Goal: Information Seeking & Learning: Learn about a topic

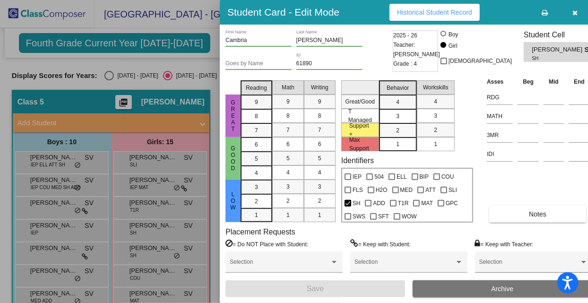
scroll to position [128, 0]
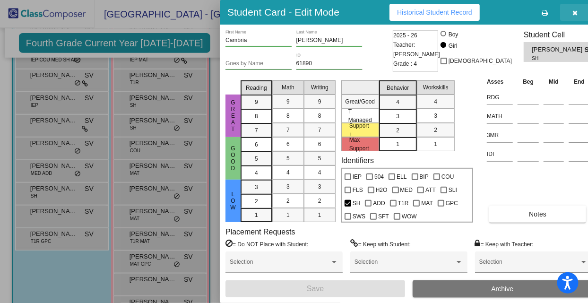
click at [573, 14] on icon "button" at bounding box center [575, 12] width 5 height 7
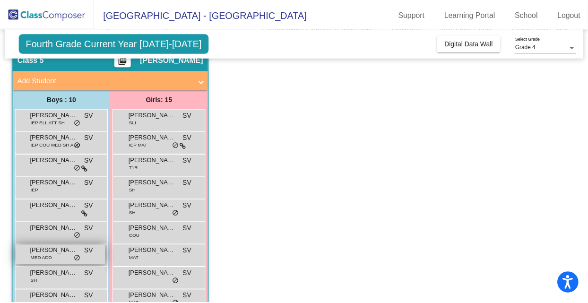
scroll to position [46, 0]
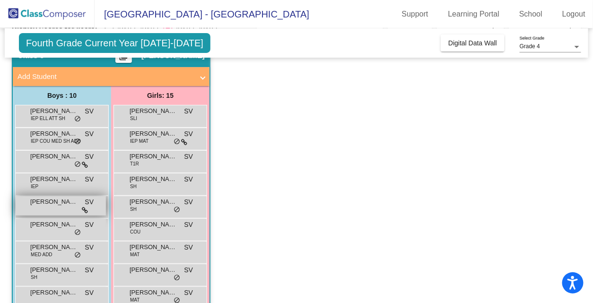
click at [61, 199] on span "[PERSON_NAME]" at bounding box center [53, 201] width 47 height 9
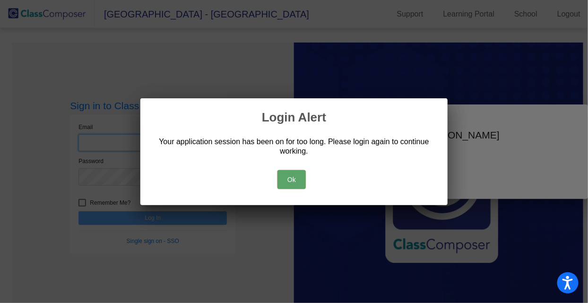
type input "[EMAIL_ADDRESS][DOMAIN_NAME]"
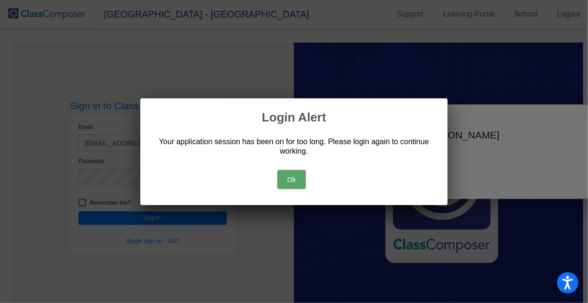
click at [294, 182] on button "Ok" at bounding box center [292, 179] width 28 height 19
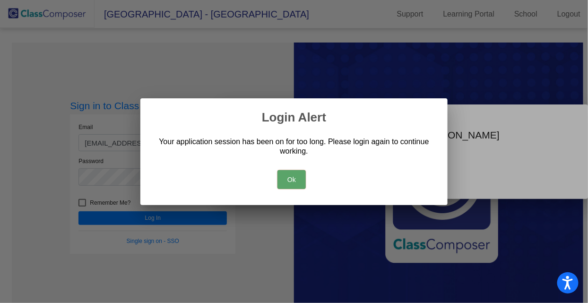
click at [290, 184] on button "Ok" at bounding box center [292, 179] width 28 height 19
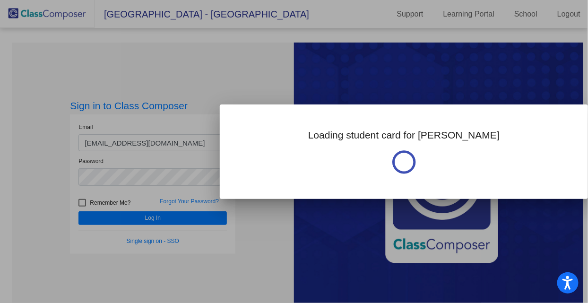
click at [198, 219] on div at bounding box center [294, 151] width 588 height 303
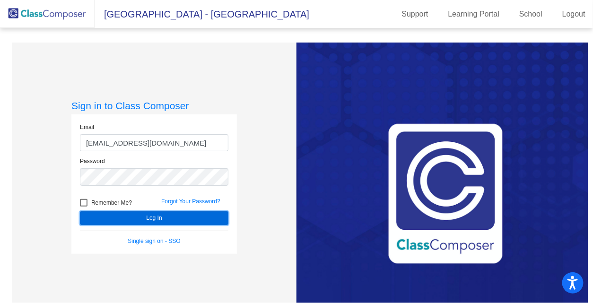
click at [208, 217] on button "Log In" at bounding box center [154, 218] width 148 height 14
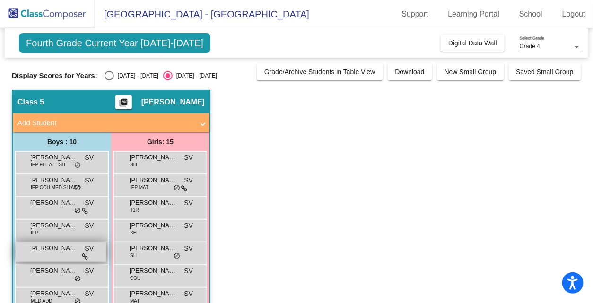
click at [55, 247] on span "[PERSON_NAME]" at bounding box center [53, 247] width 47 height 9
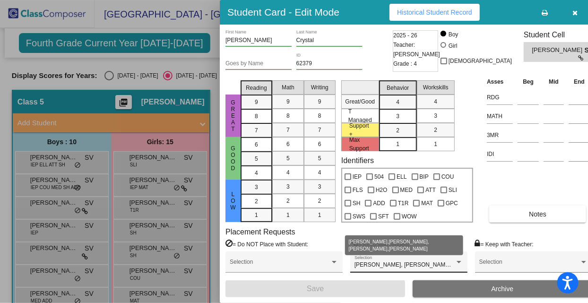
click at [455, 260] on div at bounding box center [459, 262] width 9 height 7
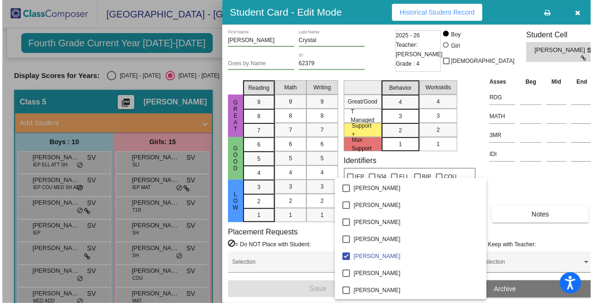
scroll to position [2023, 0]
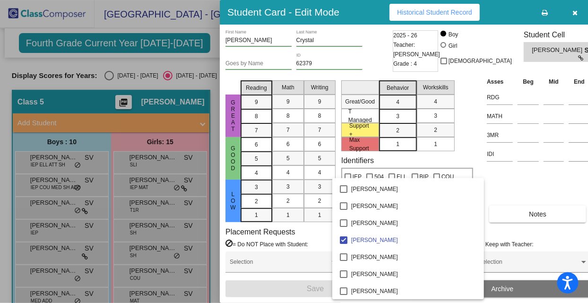
click at [544, 236] on div at bounding box center [294, 151] width 588 height 303
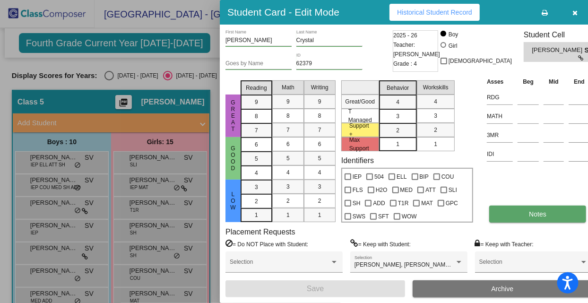
click at [525, 221] on button "Notes" at bounding box center [537, 214] width 97 height 17
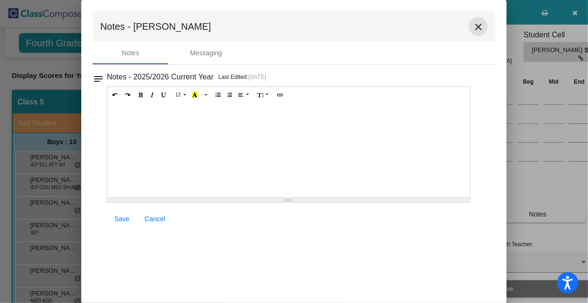
click at [477, 24] on mat-icon "close" at bounding box center [478, 26] width 11 height 11
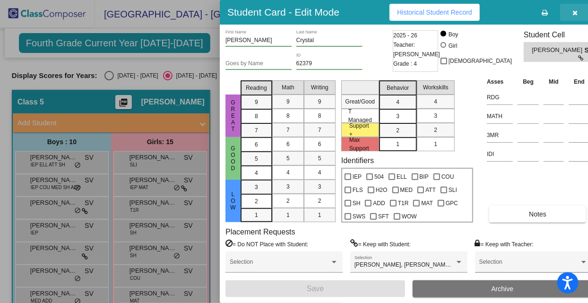
click at [573, 12] on icon "button" at bounding box center [575, 12] width 5 height 7
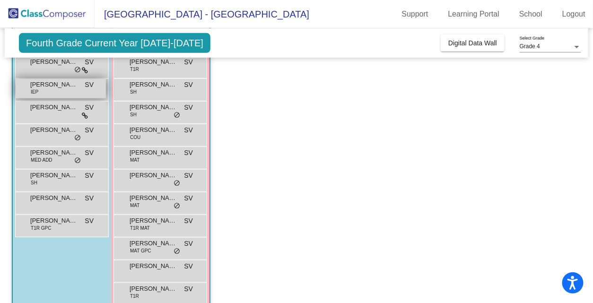
scroll to position [140, 0]
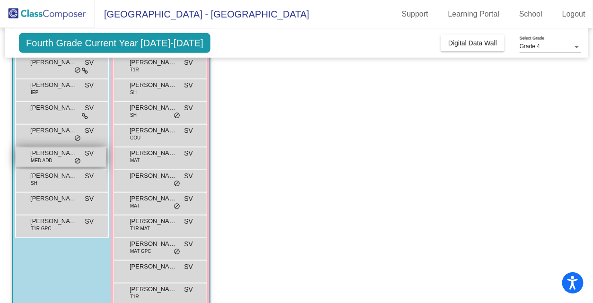
click at [46, 152] on span "[PERSON_NAME]" at bounding box center [53, 152] width 47 height 9
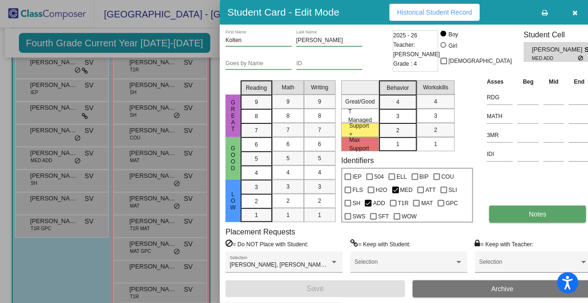
click at [527, 208] on button "Notes" at bounding box center [537, 214] width 97 height 17
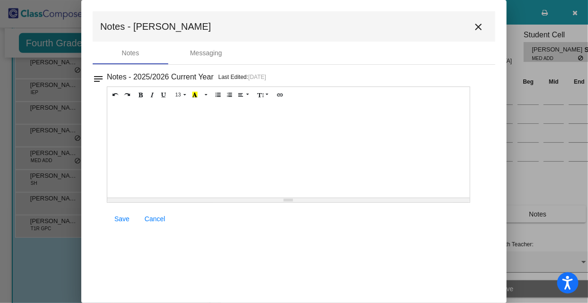
click at [475, 25] on mat-icon "close" at bounding box center [478, 26] width 11 height 11
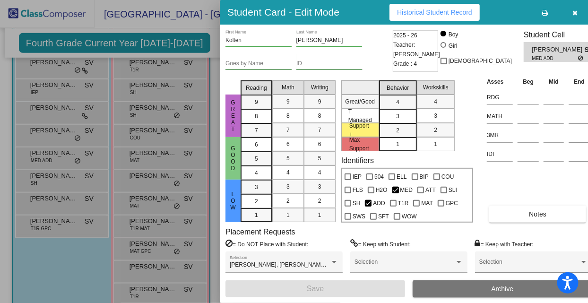
click at [462, 14] on span "Historical Student Record" at bounding box center [434, 13] width 75 height 8
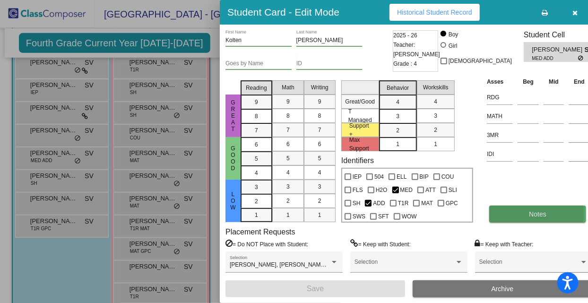
click at [496, 214] on button "Notes" at bounding box center [537, 214] width 97 height 17
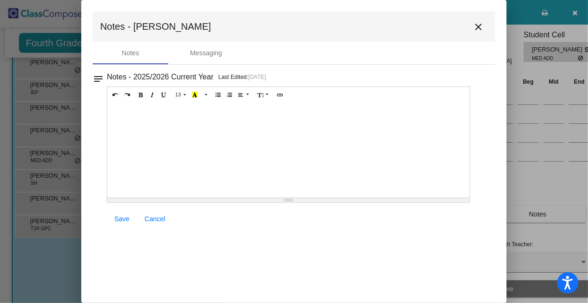
click at [477, 28] on mat-icon "close" at bounding box center [478, 26] width 11 height 11
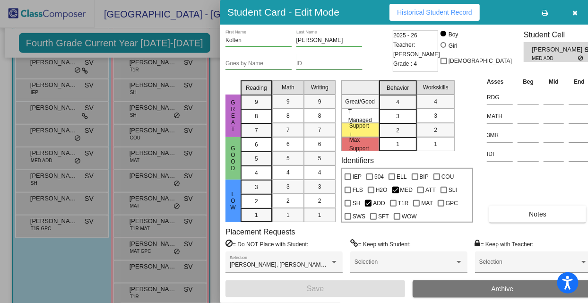
click at [573, 10] on icon "button" at bounding box center [575, 12] width 5 height 7
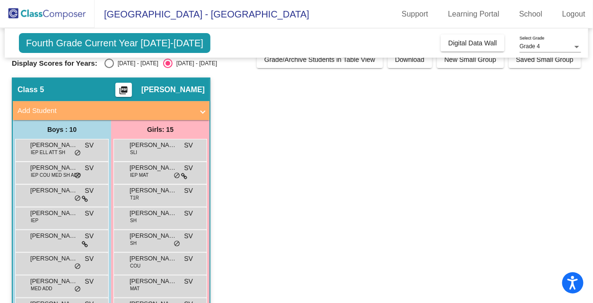
scroll to position [0, 0]
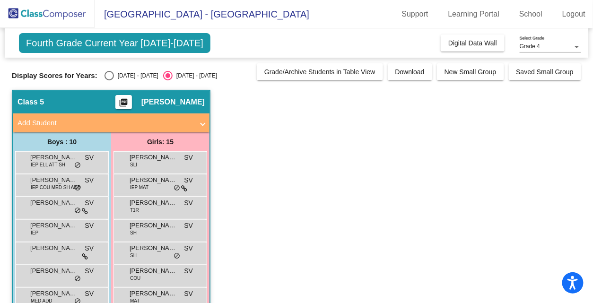
click at [189, 44] on span "Fourth Grade Current Year [DATE]-[DATE]" at bounding box center [114, 43] width 191 height 20
click at [105, 72] on div "Select an option" at bounding box center [108, 75] width 9 height 9
click at [109, 80] on input "[DATE] - [DATE]" at bounding box center [109, 80] width 0 height 0
radio input "true"
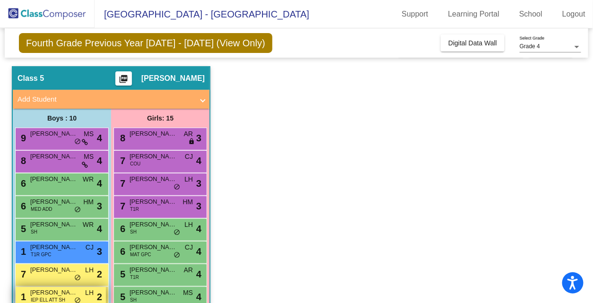
scroll to position [23, 0]
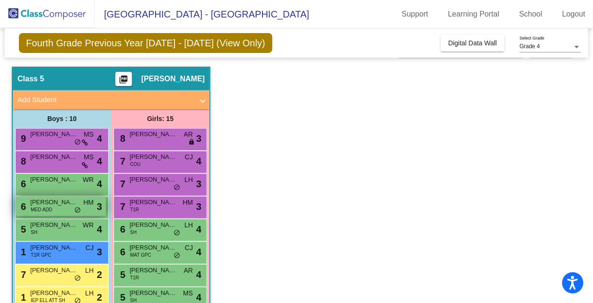
click at [56, 204] on span "[PERSON_NAME]" at bounding box center [53, 202] width 47 height 9
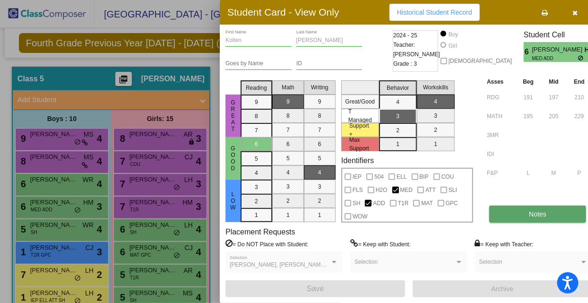
click at [502, 219] on button "Notes" at bounding box center [537, 214] width 97 height 17
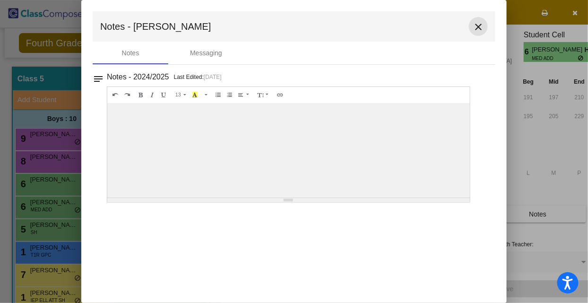
click at [477, 23] on mat-icon "close" at bounding box center [478, 26] width 11 height 11
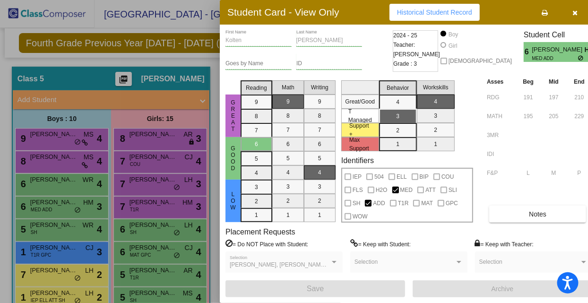
click at [46, 155] on div at bounding box center [294, 151] width 588 height 303
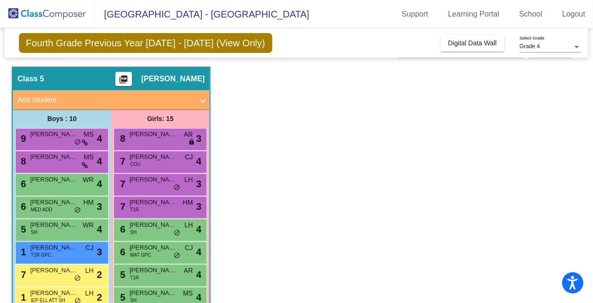
click at [46, 155] on span "[PERSON_NAME]" at bounding box center [53, 156] width 47 height 9
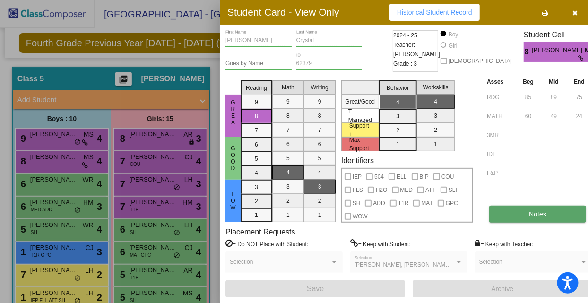
click at [531, 208] on button "Notes" at bounding box center [537, 214] width 97 height 17
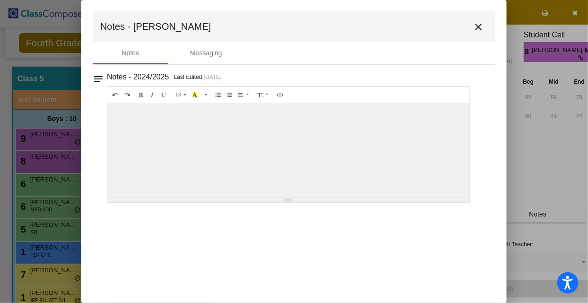
click at [479, 23] on mat-icon "close" at bounding box center [478, 26] width 11 height 11
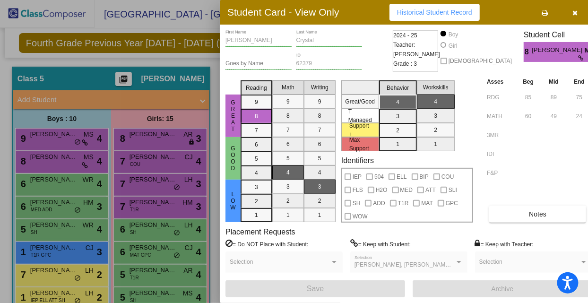
click at [568, 11] on button "button" at bounding box center [575, 12] width 30 height 17
